Goal: Find specific page/section: Find specific page/section

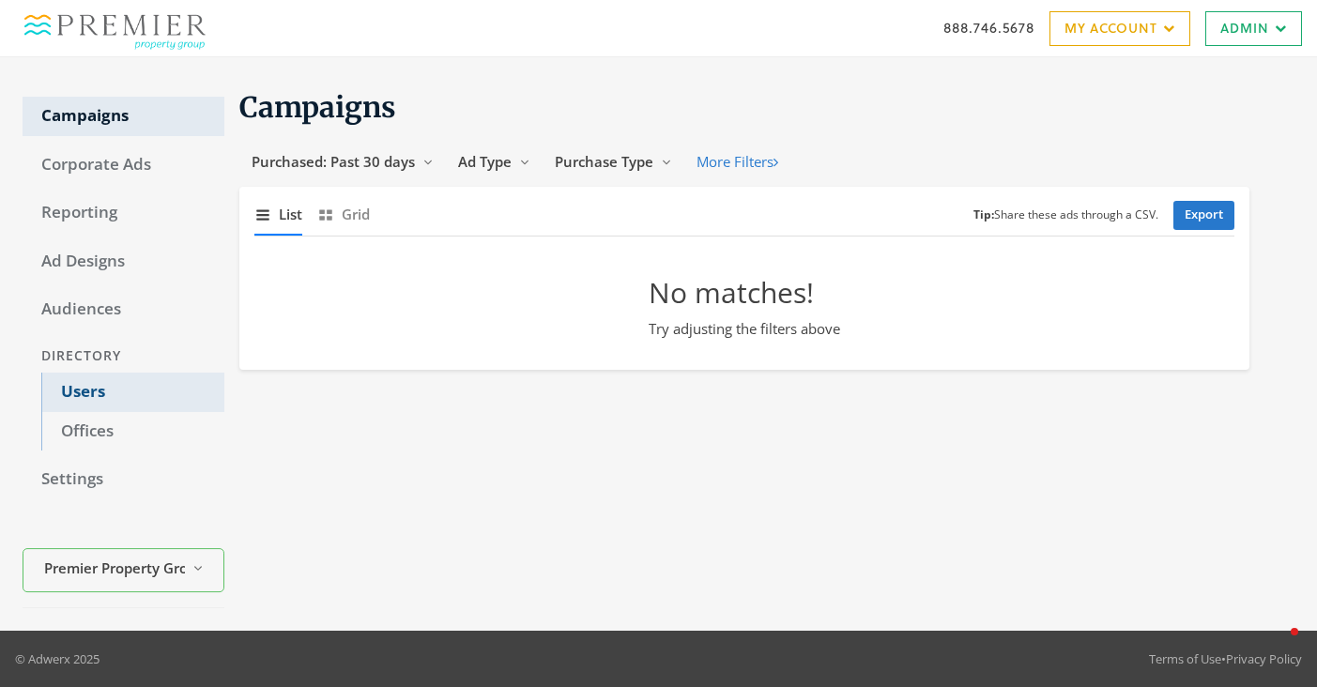
click at [124, 404] on link "Users" at bounding box center [132, 392] width 183 height 39
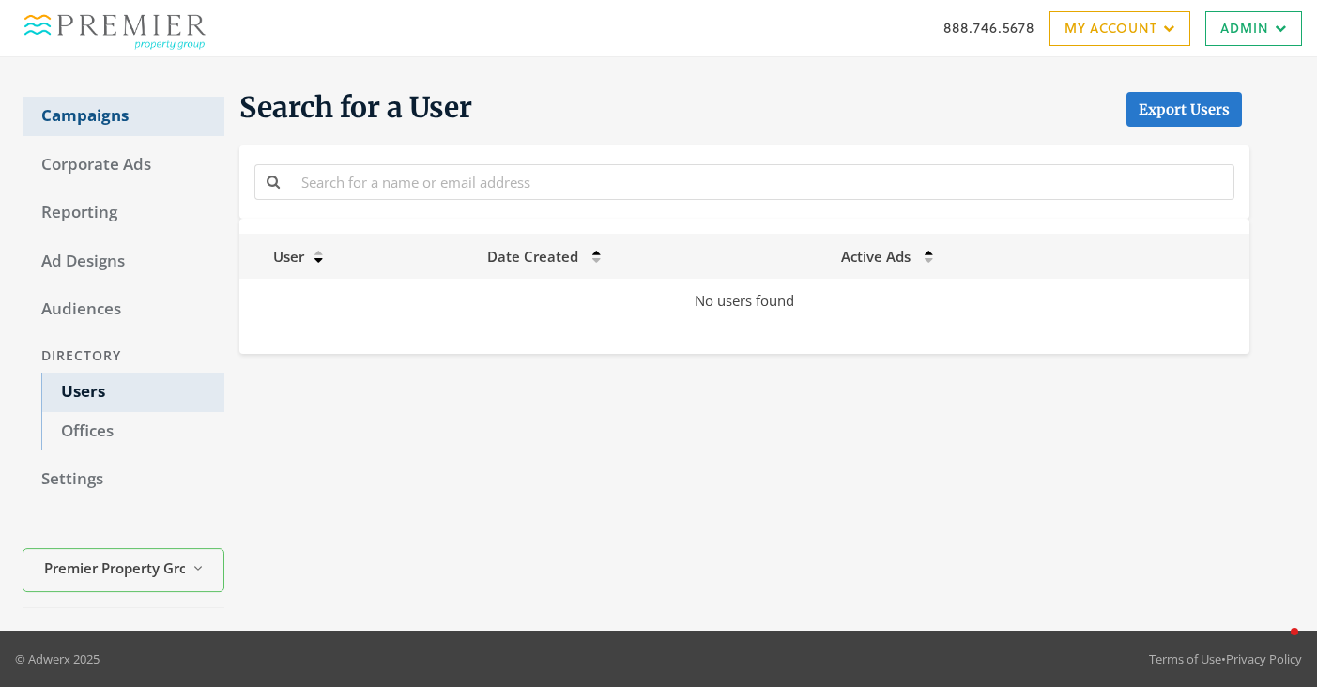
click at [97, 125] on link "Campaigns" at bounding box center [124, 116] width 202 height 39
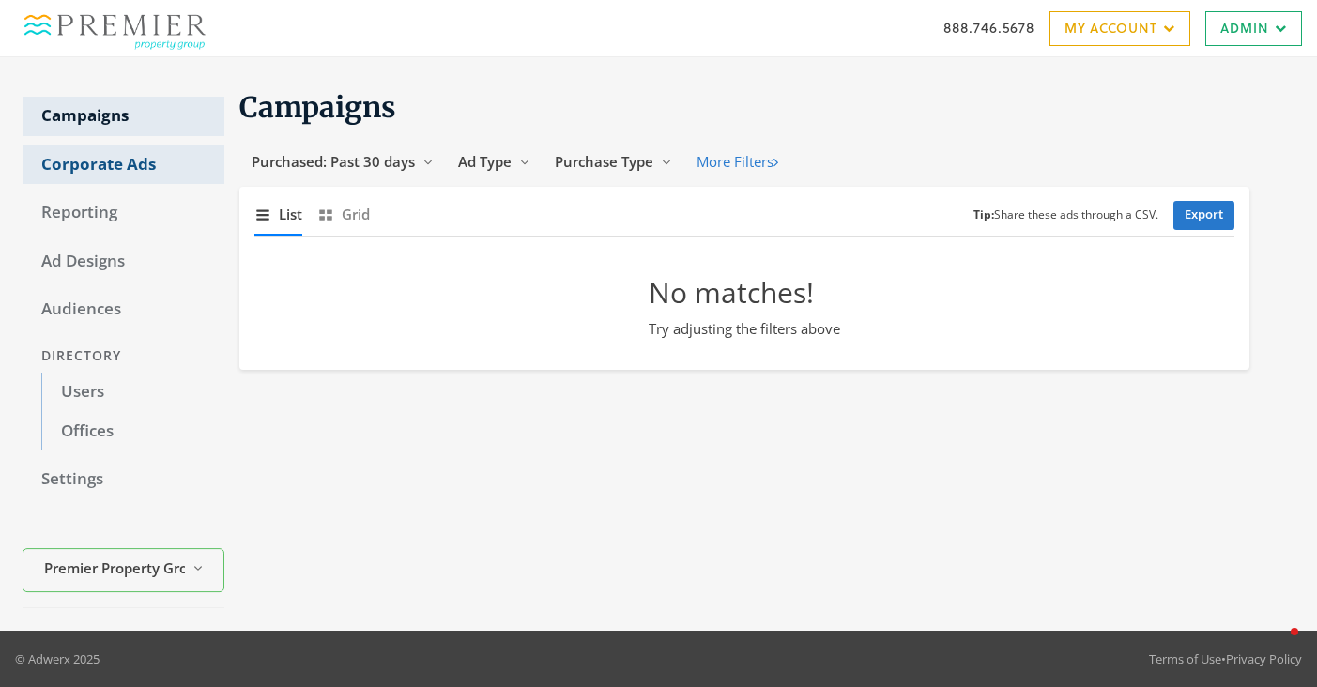
click at [93, 163] on link "Corporate Ads" at bounding box center [124, 165] width 202 height 39
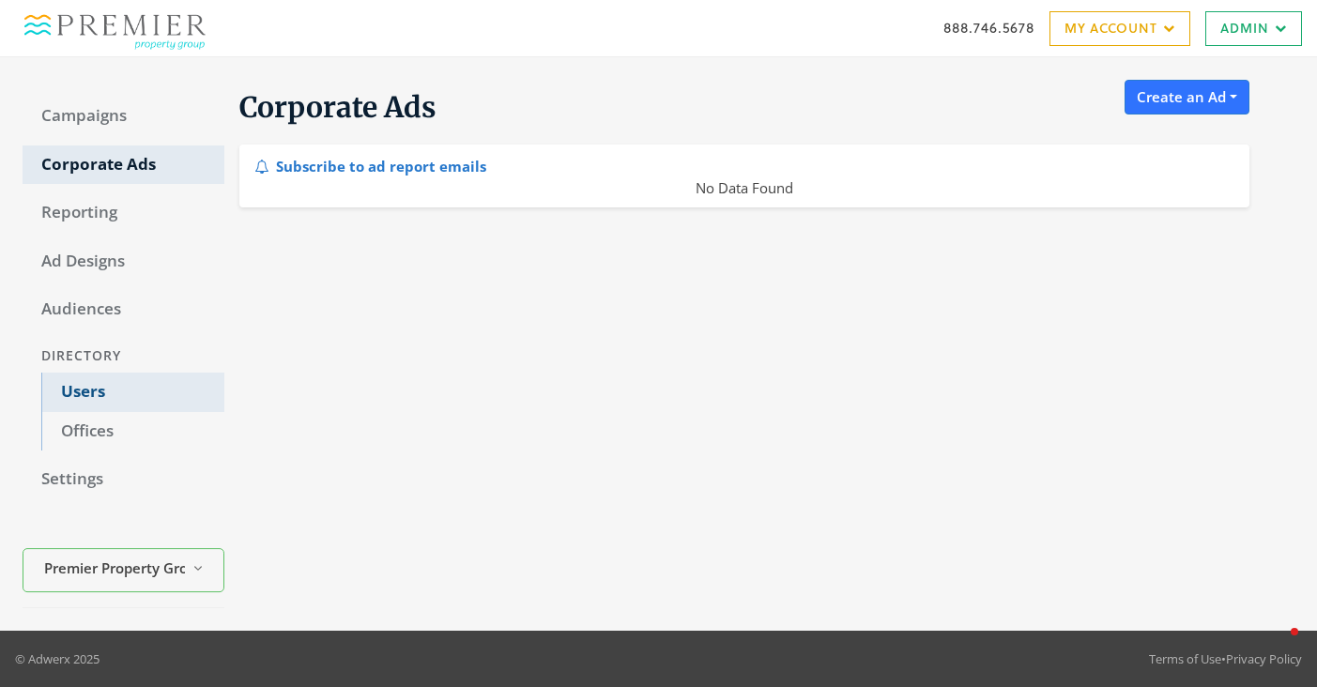
click at [93, 383] on link "Users" at bounding box center [132, 392] width 183 height 39
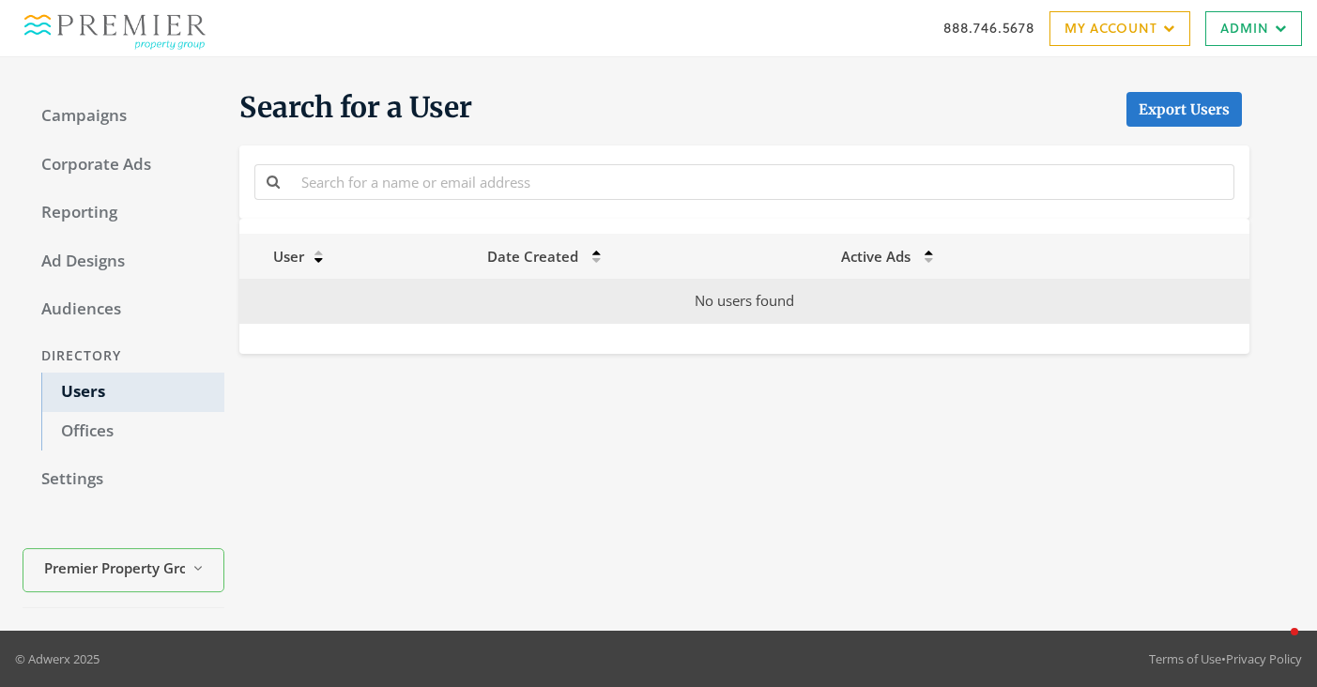
click at [710, 282] on td "No users found" at bounding box center [744, 301] width 1010 height 44
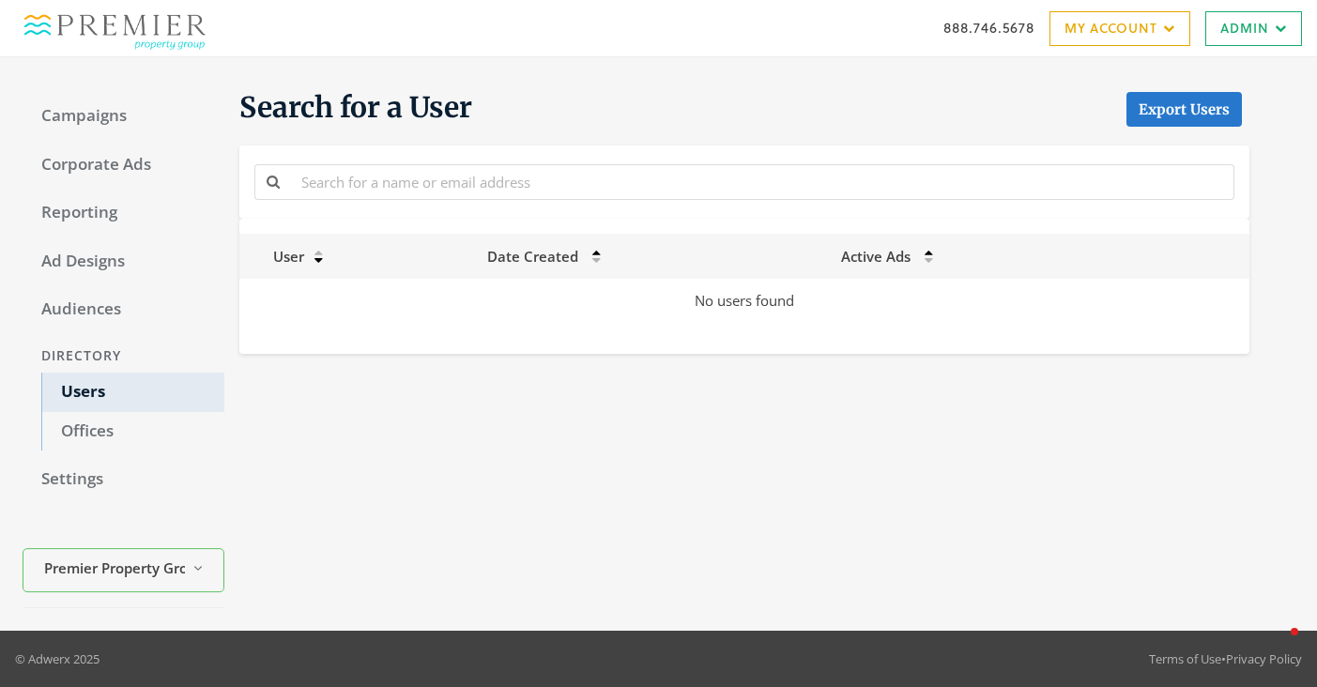
click at [1246, 55] on div "888.746.5678 My Account My Campaigns Account Summary Compliance Dashboard Enter…" at bounding box center [658, 28] width 1317 height 56
click at [1244, 38] on link "Admin" at bounding box center [1253, 28] width 97 height 35
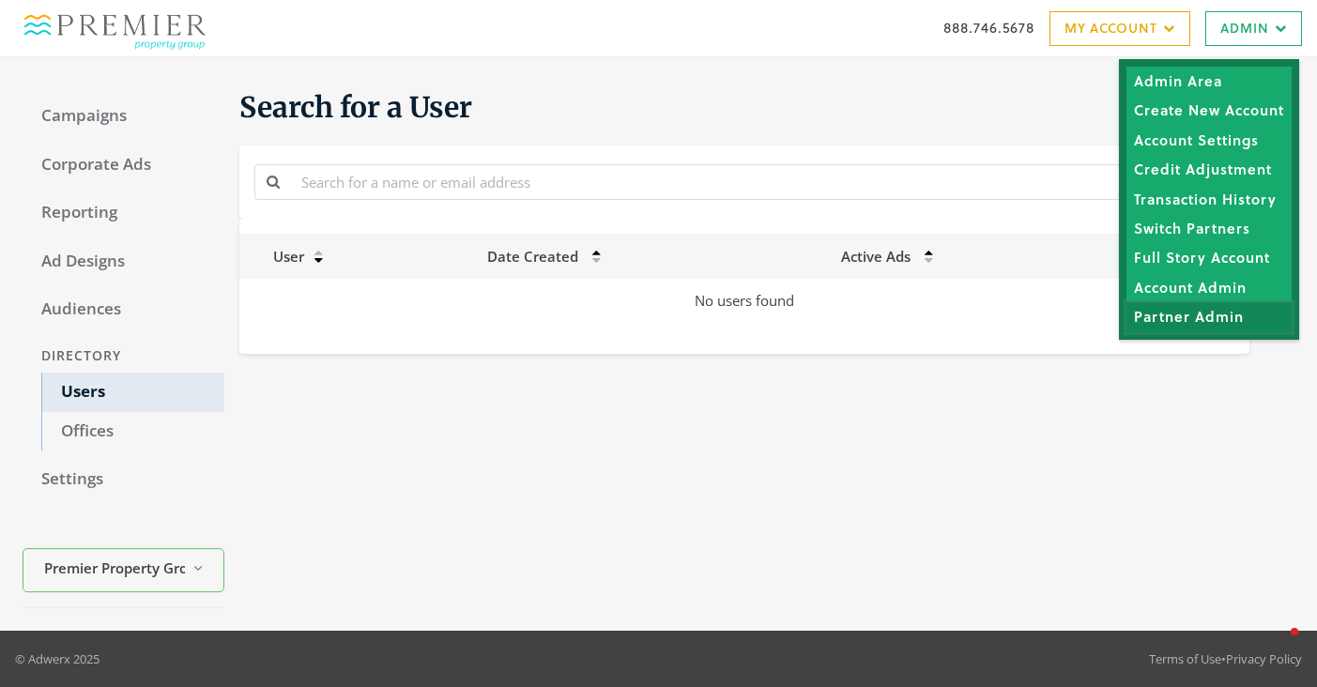
click at [1175, 317] on link "Partner Admin" at bounding box center [1209, 316] width 165 height 29
